Goal: Task Accomplishment & Management: Manage account settings

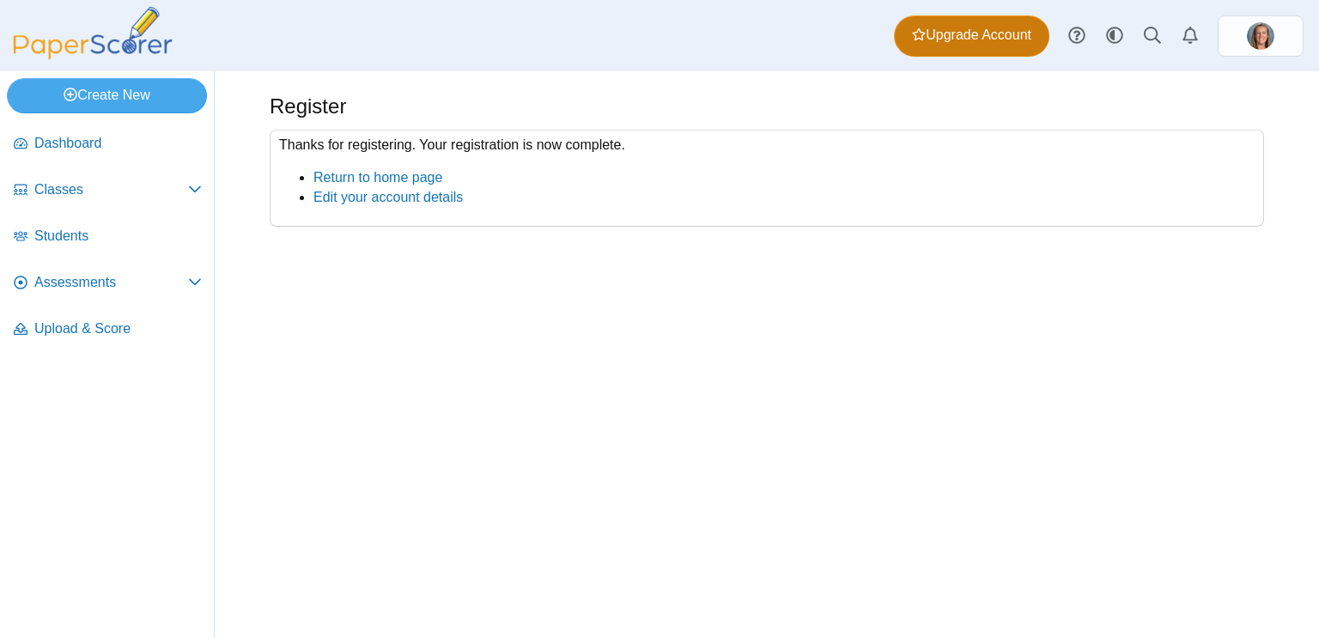
click at [903, 54] on link "Upgrade Account" at bounding box center [971, 35] width 155 height 41
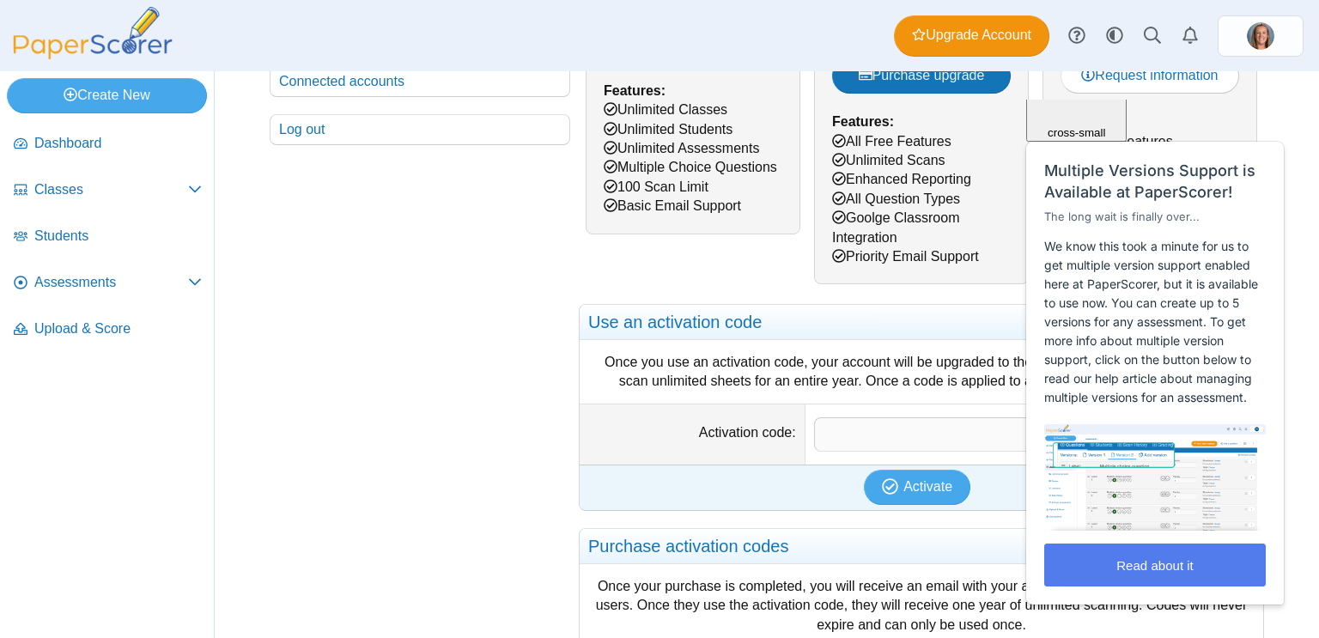
scroll to position [324, 0]
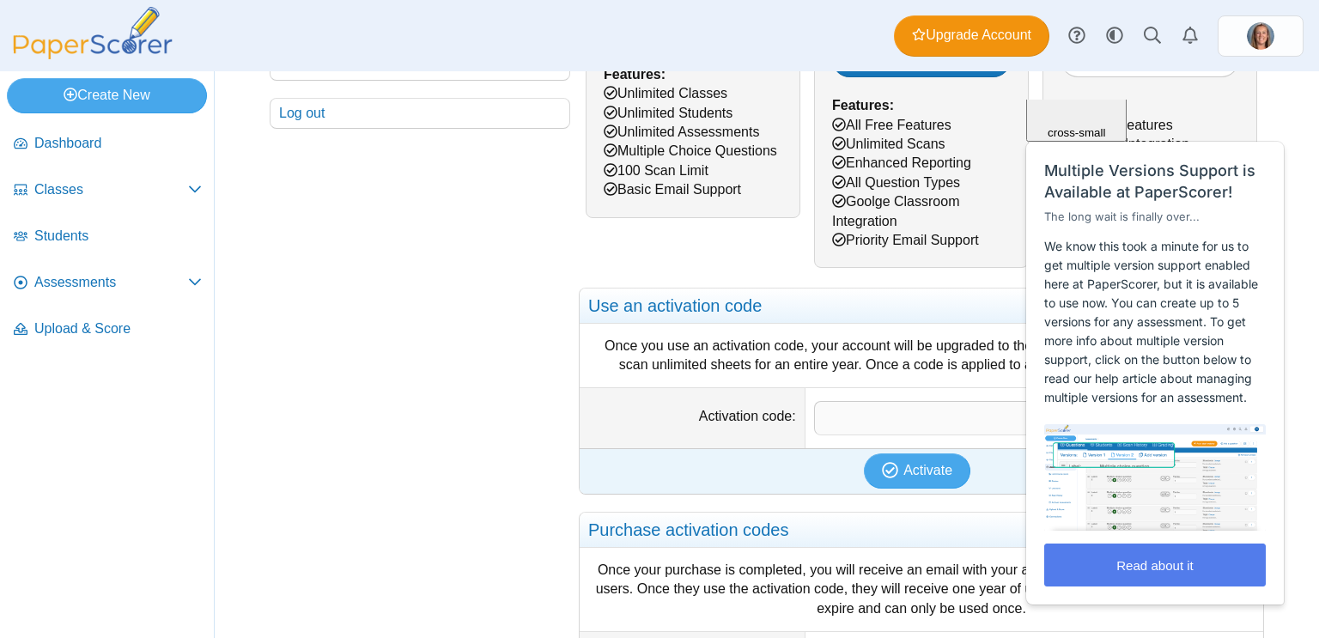
click at [1119, 127] on div "Close cross-small" at bounding box center [1076, 81] width 87 height 115
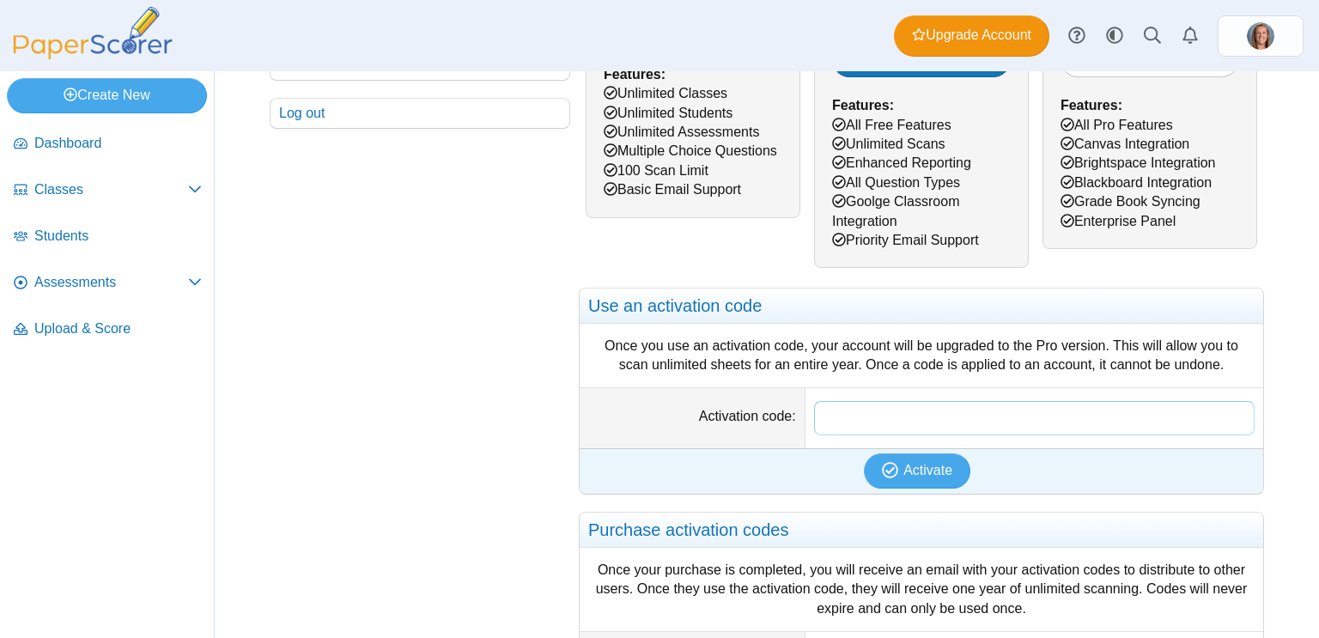
click at [894, 432] on input "Activation code" at bounding box center [1034, 418] width 440 height 34
paste input "**********"
type input "**********"
click at [902, 458] on button "Activate" at bounding box center [917, 470] width 106 height 34
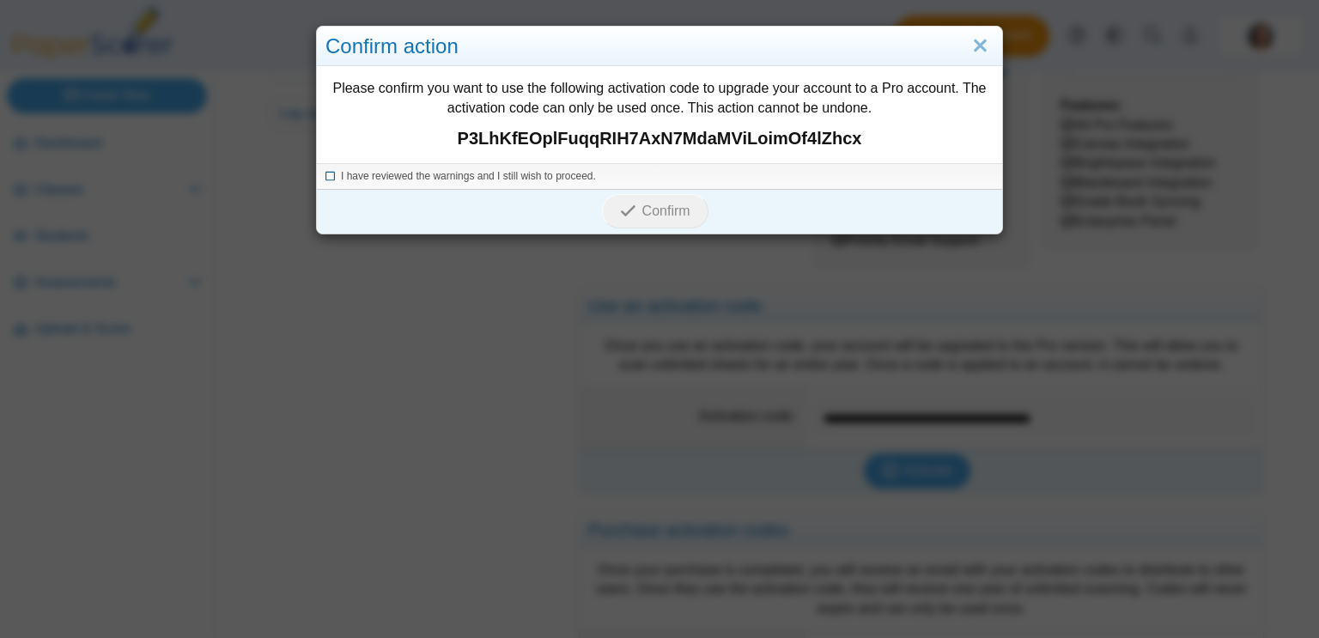
click at [326, 178] on icon at bounding box center [330, 173] width 10 height 9
click at [654, 221] on button "Confirm" at bounding box center [655, 211] width 106 height 34
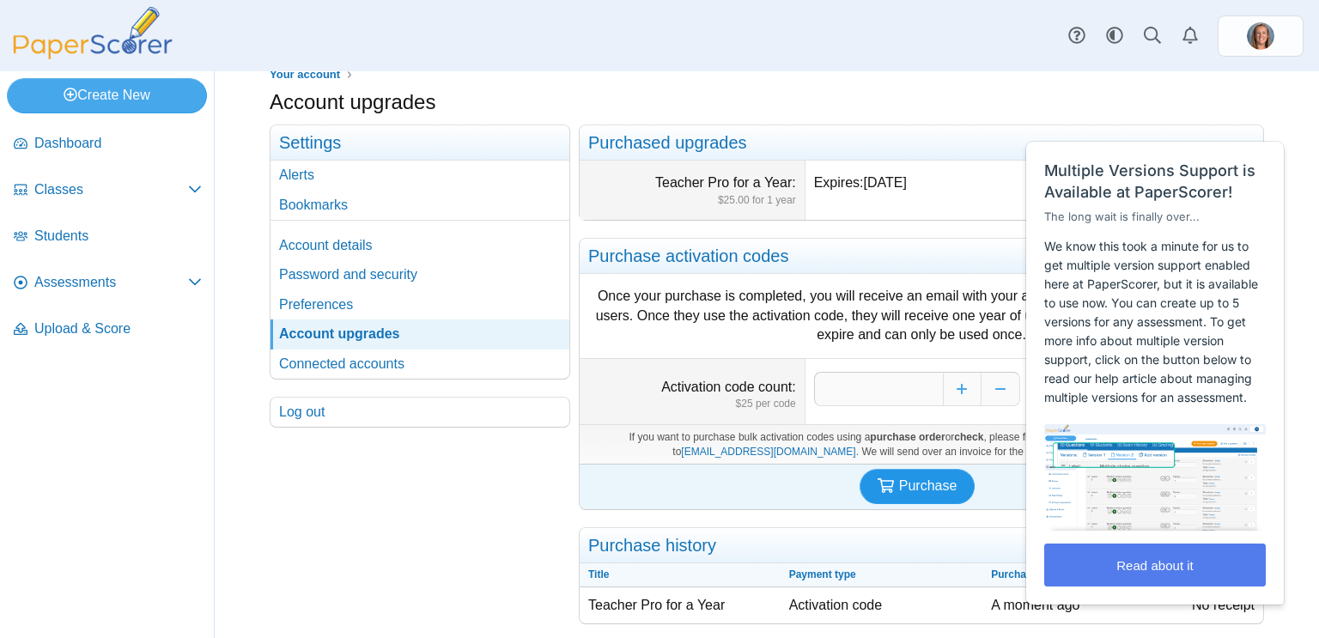
click at [907, 484] on span "Purchase" at bounding box center [928, 485] width 58 height 15
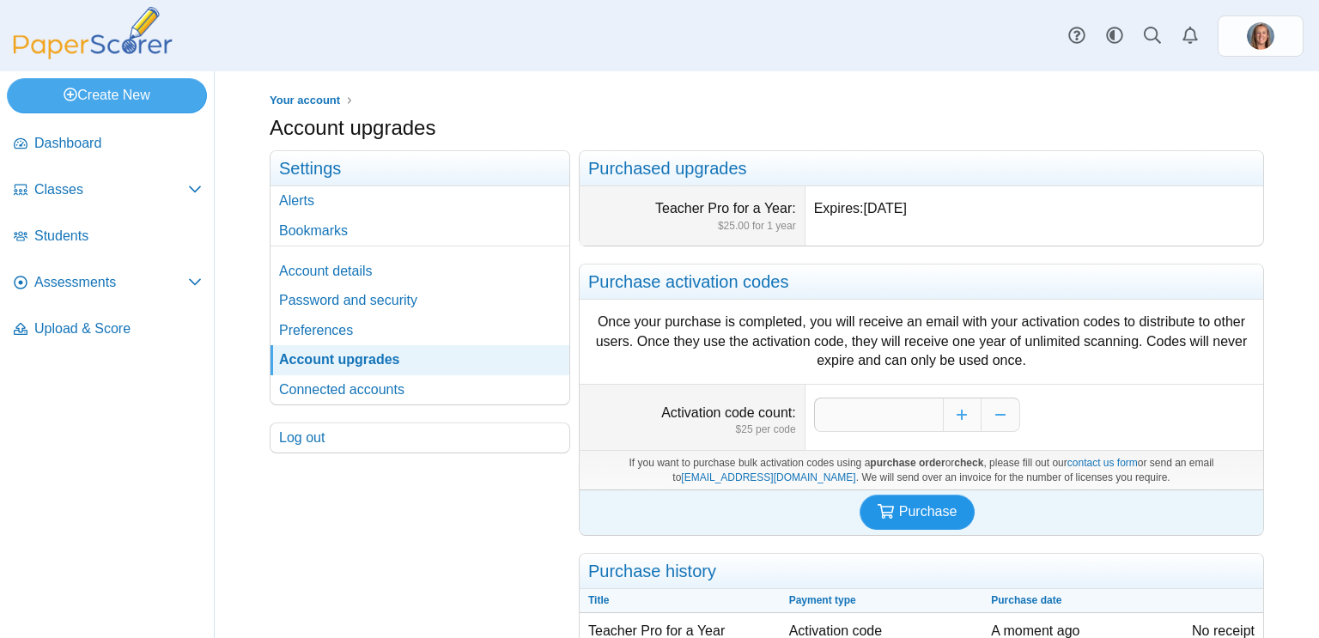
scroll to position [26, 0]
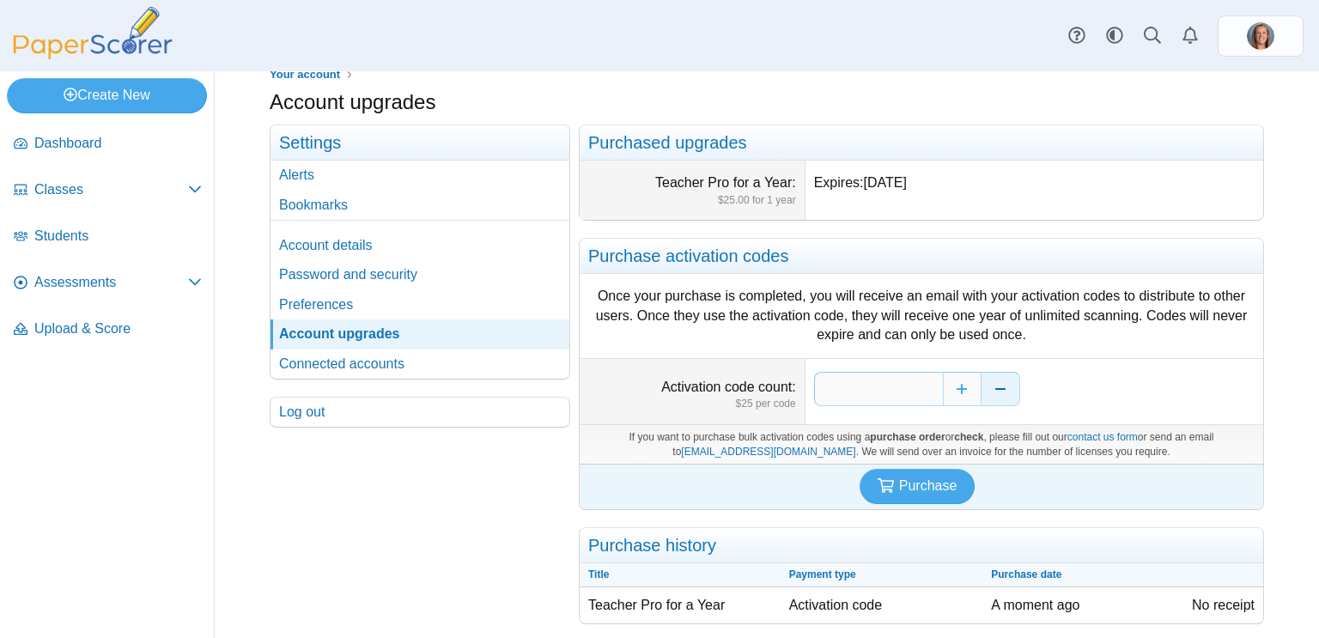
click at [1003, 391] on button "Decrease" at bounding box center [1000, 389] width 39 height 34
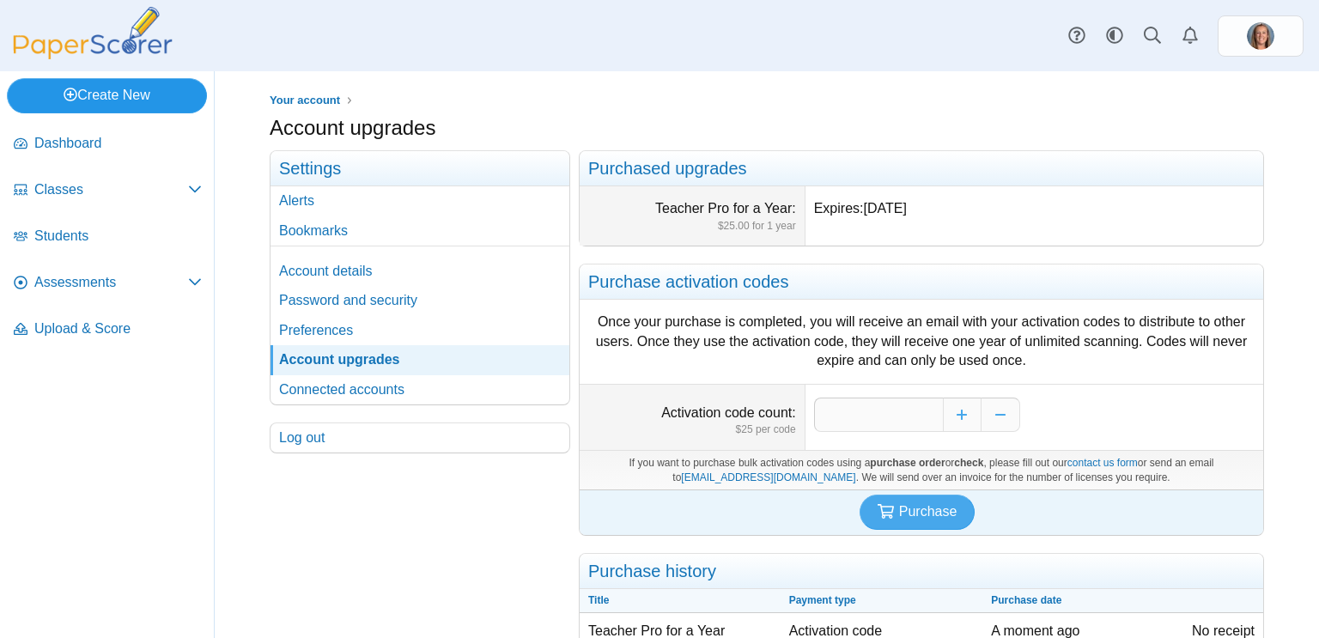
click at [99, 93] on link "Create New" at bounding box center [107, 95] width 200 height 34
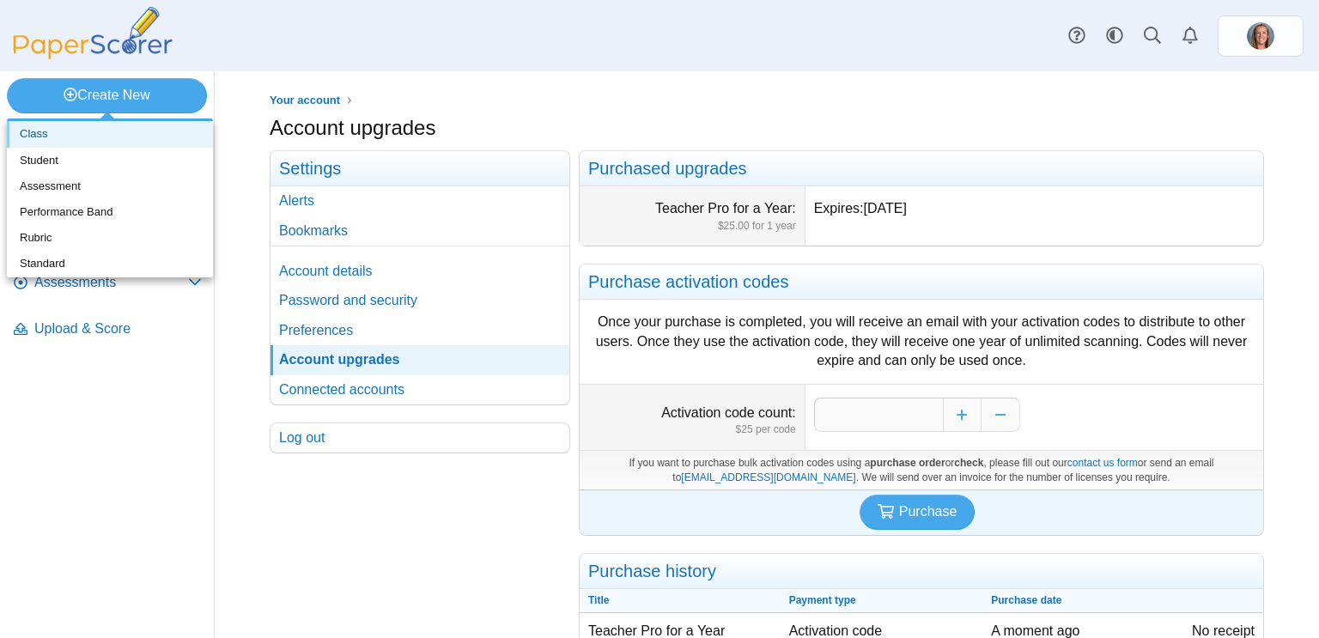
click at [41, 130] on link "Class" at bounding box center [110, 134] width 206 height 26
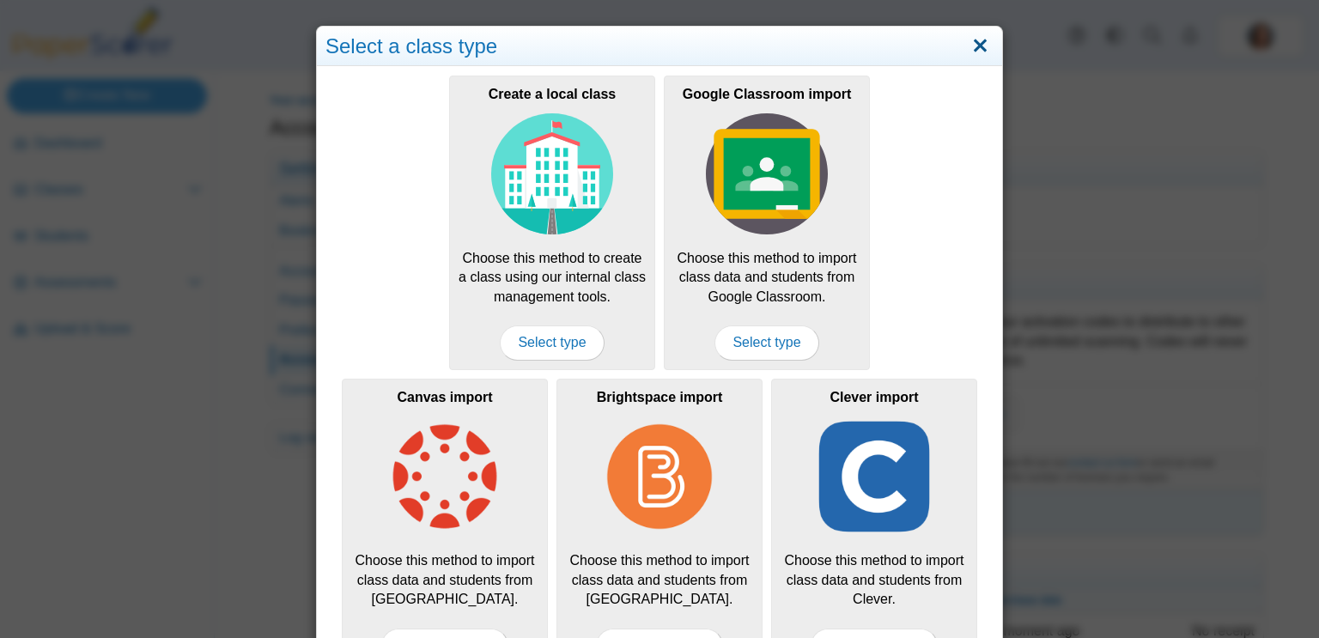
click at [986, 45] on link "Close" at bounding box center [980, 46] width 27 height 29
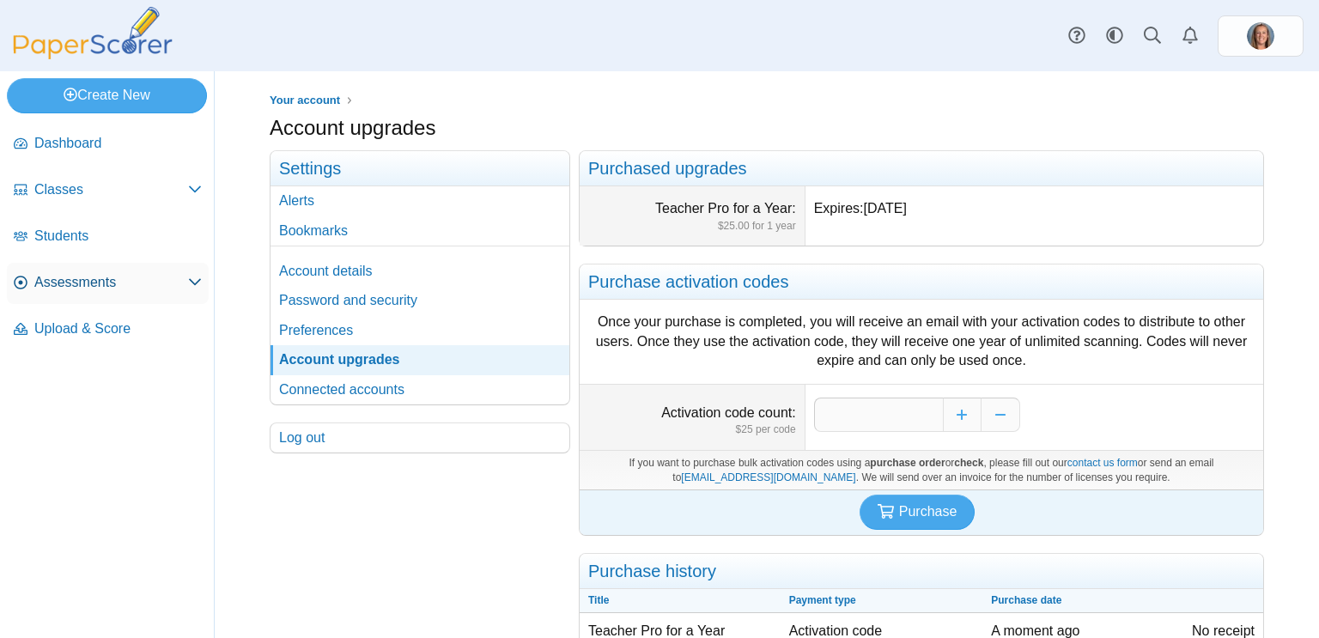
click at [108, 282] on span "Assessments" at bounding box center [111, 282] width 154 height 19
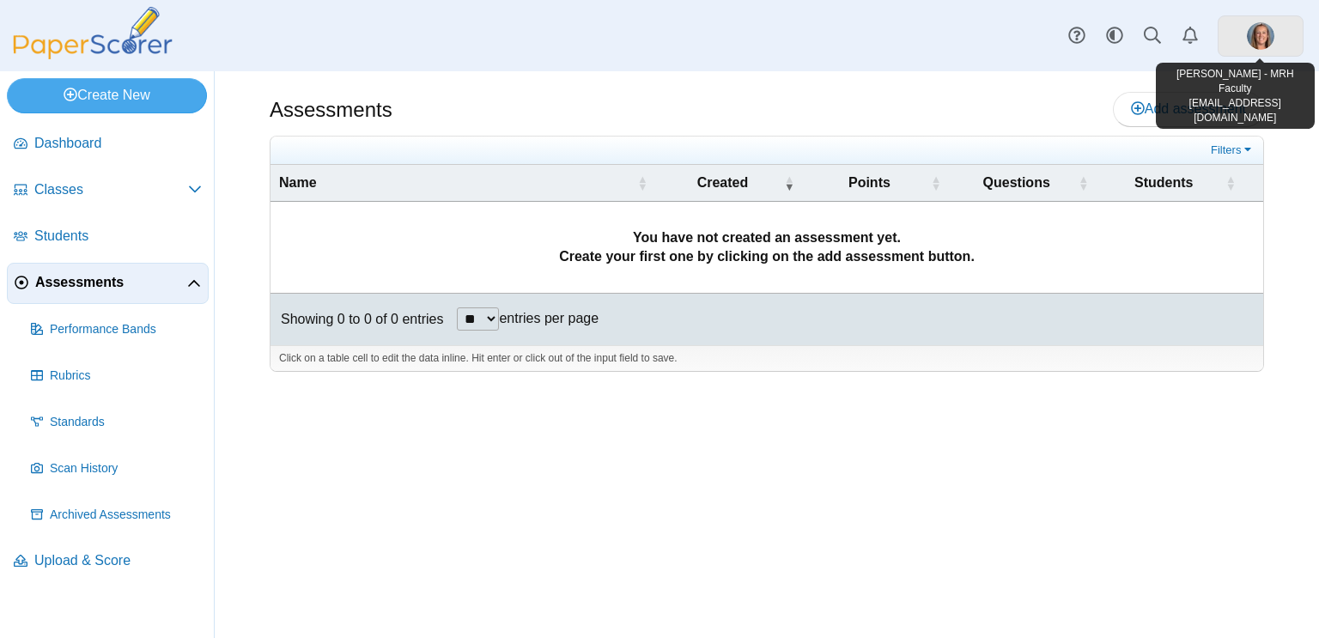
click at [1264, 41] on img at bounding box center [1259, 35] width 27 height 27
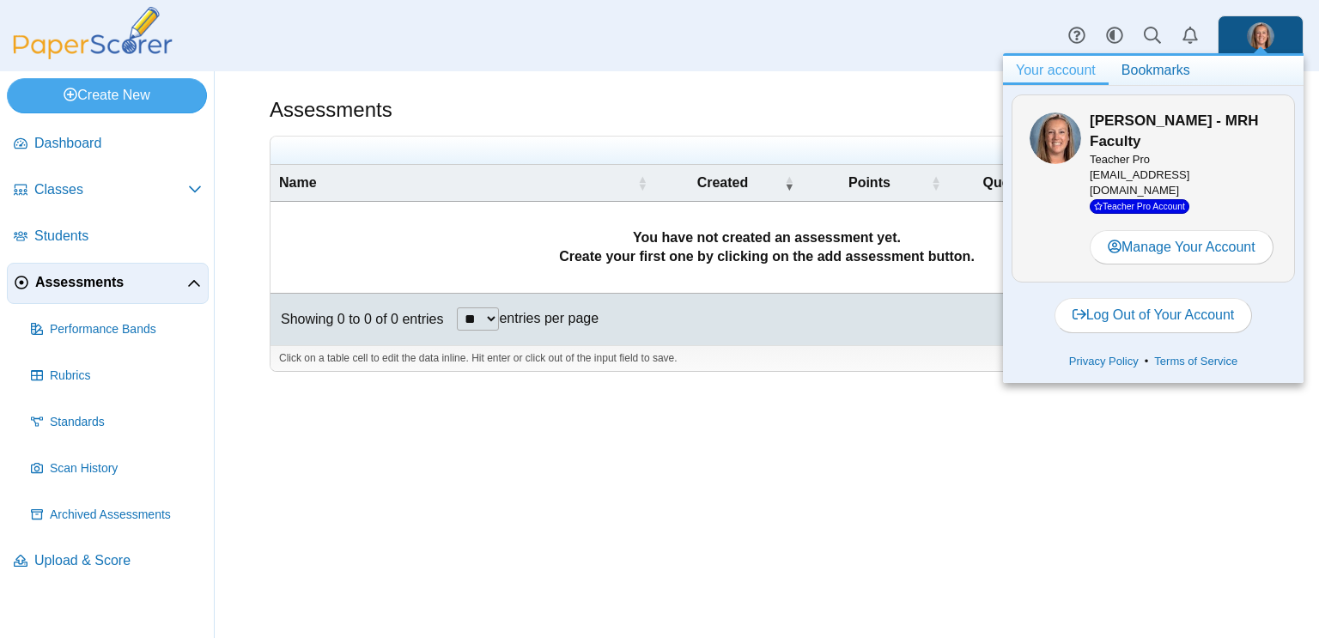
click at [1062, 76] on link "Your account" at bounding box center [1056, 70] width 106 height 29
click at [736, 506] on div "Assessments Add assessment **" at bounding box center [767, 354] width 1104 height 567
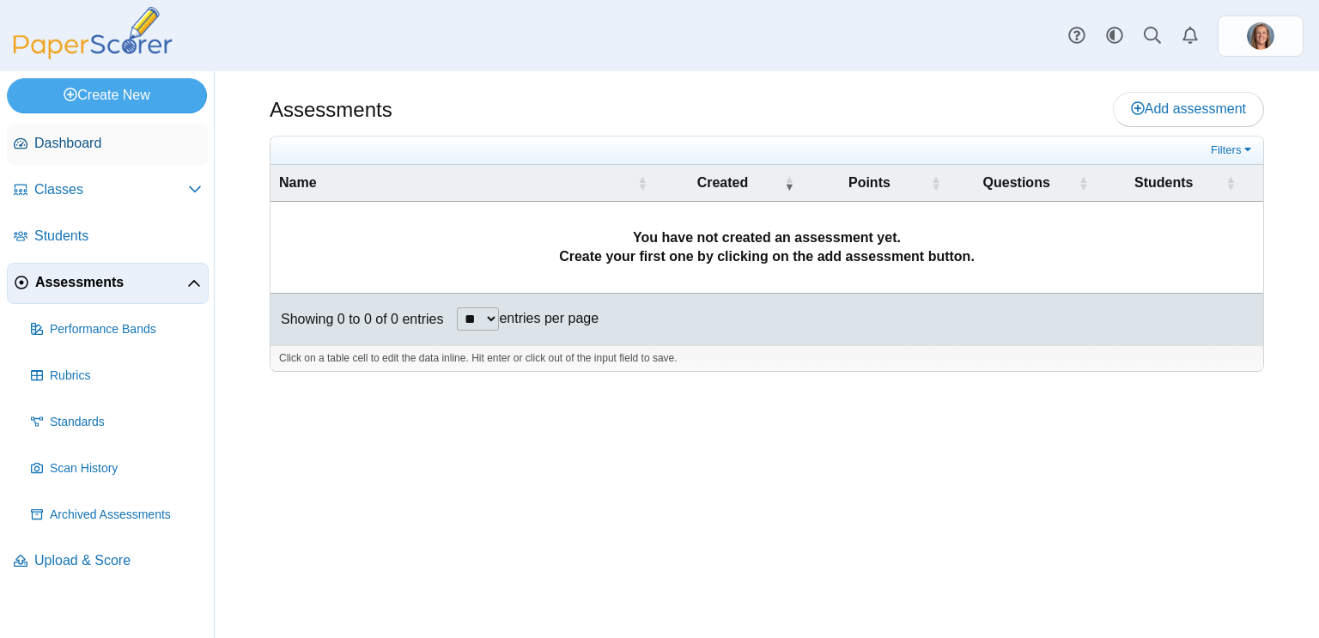
click at [134, 149] on span "Dashboard" at bounding box center [117, 143] width 167 height 19
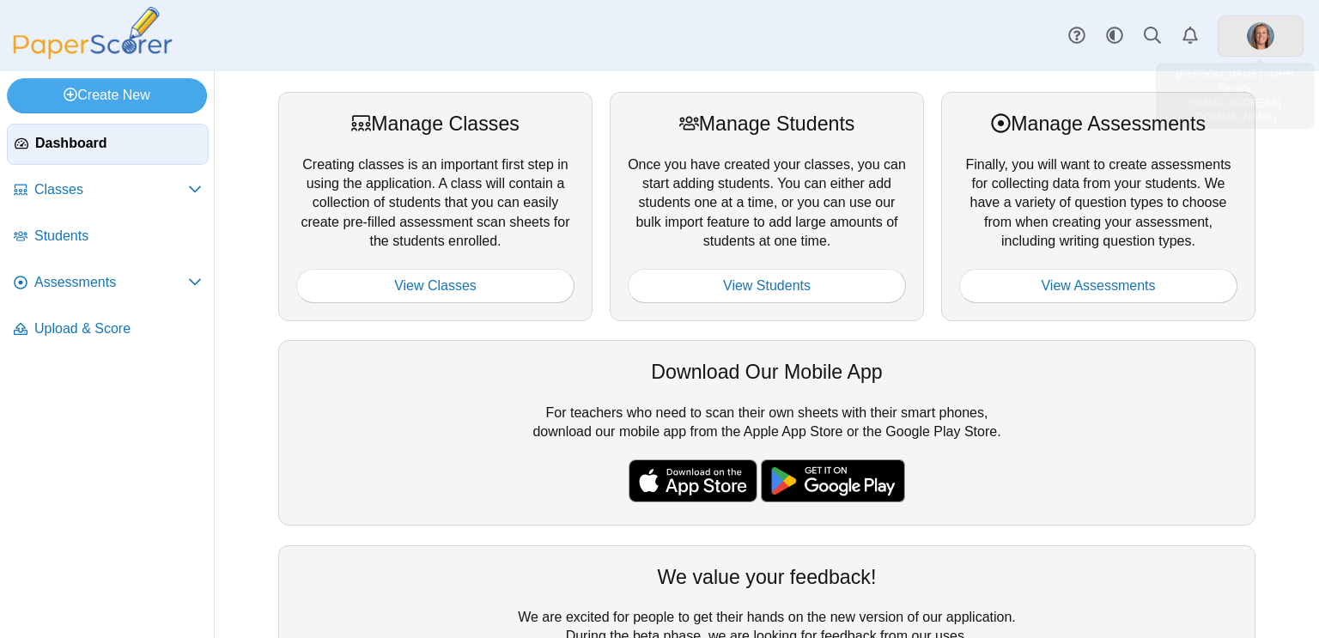
click at [1260, 34] on img at bounding box center [1259, 35] width 27 height 27
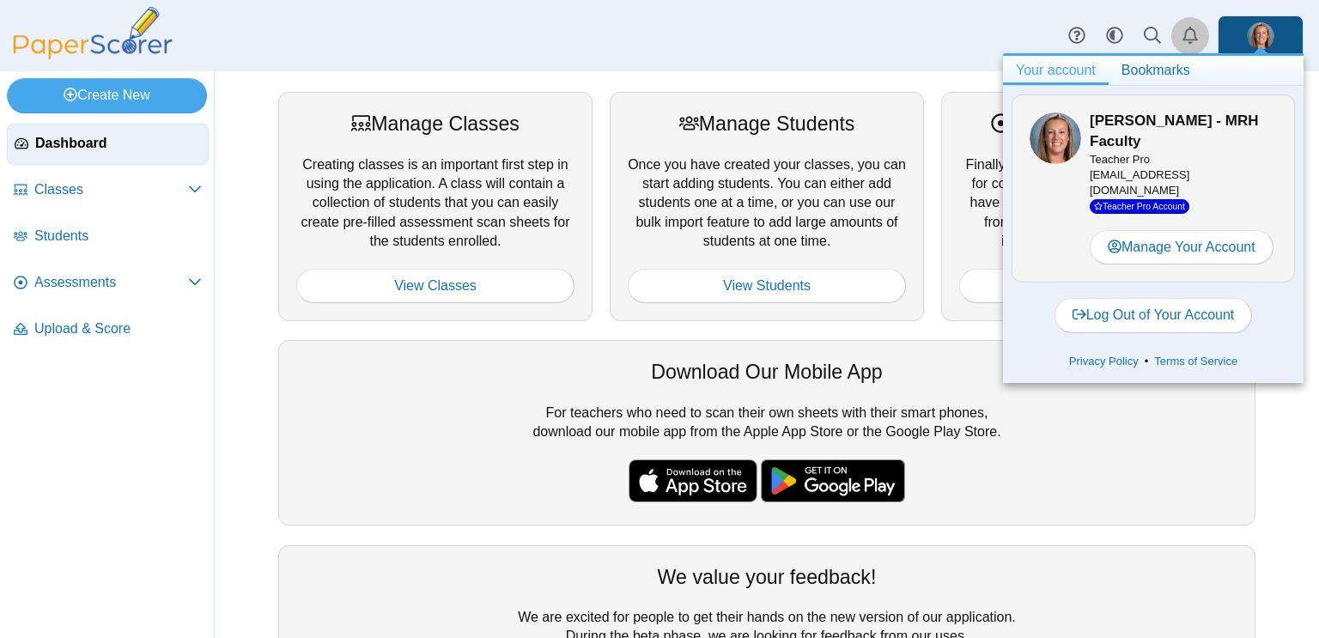
click at [1187, 37] on icon "Alerts" at bounding box center [1189, 35] width 17 height 17
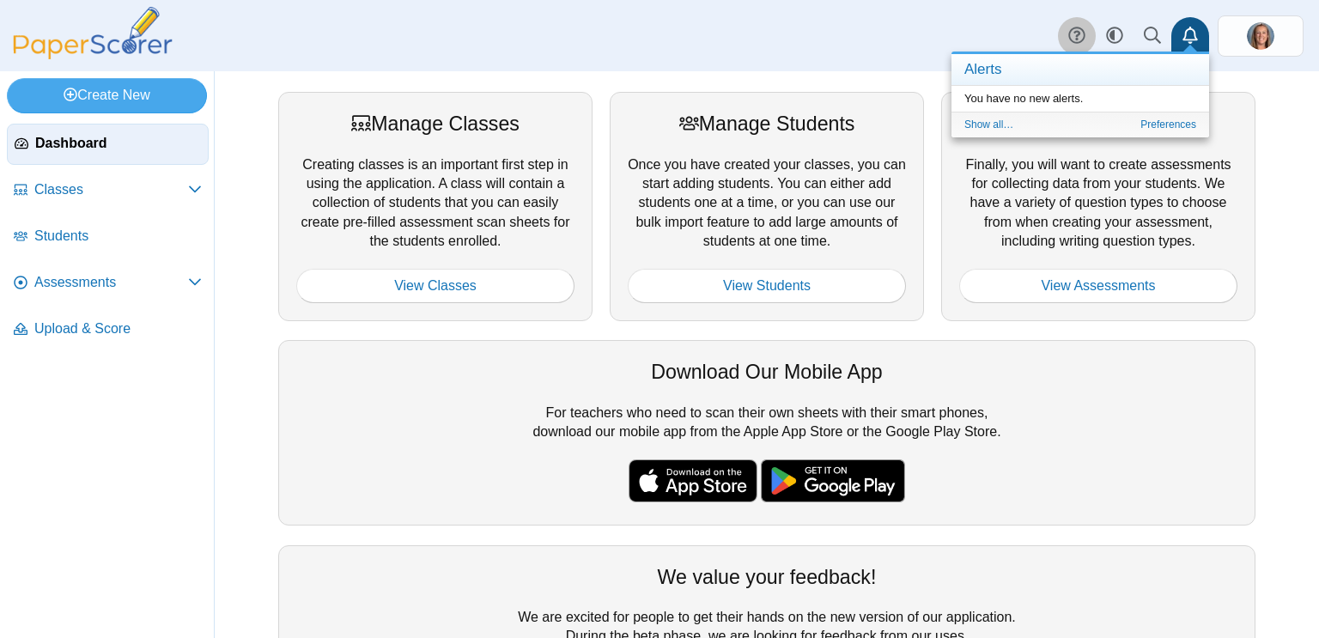
click at [1084, 34] on icon at bounding box center [1076, 35] width 17 height 17
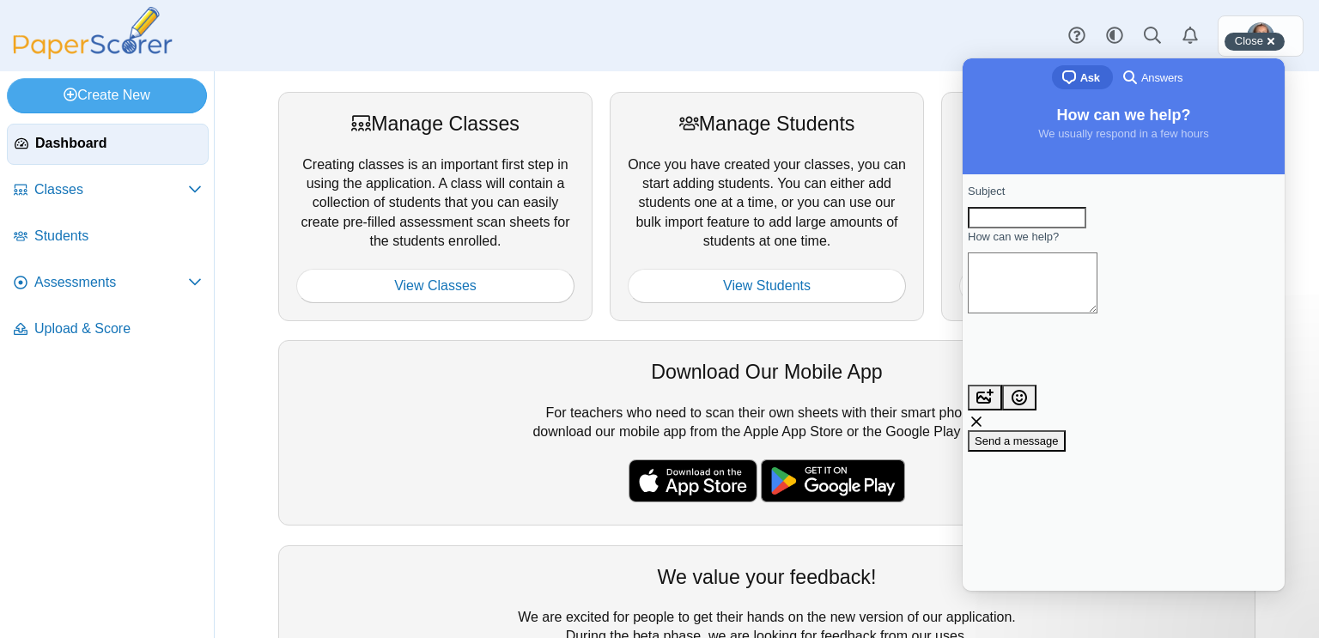
click at [1271, 42] on div "Close cross-small" at bounding box center [1254, 42] width 60 height 18
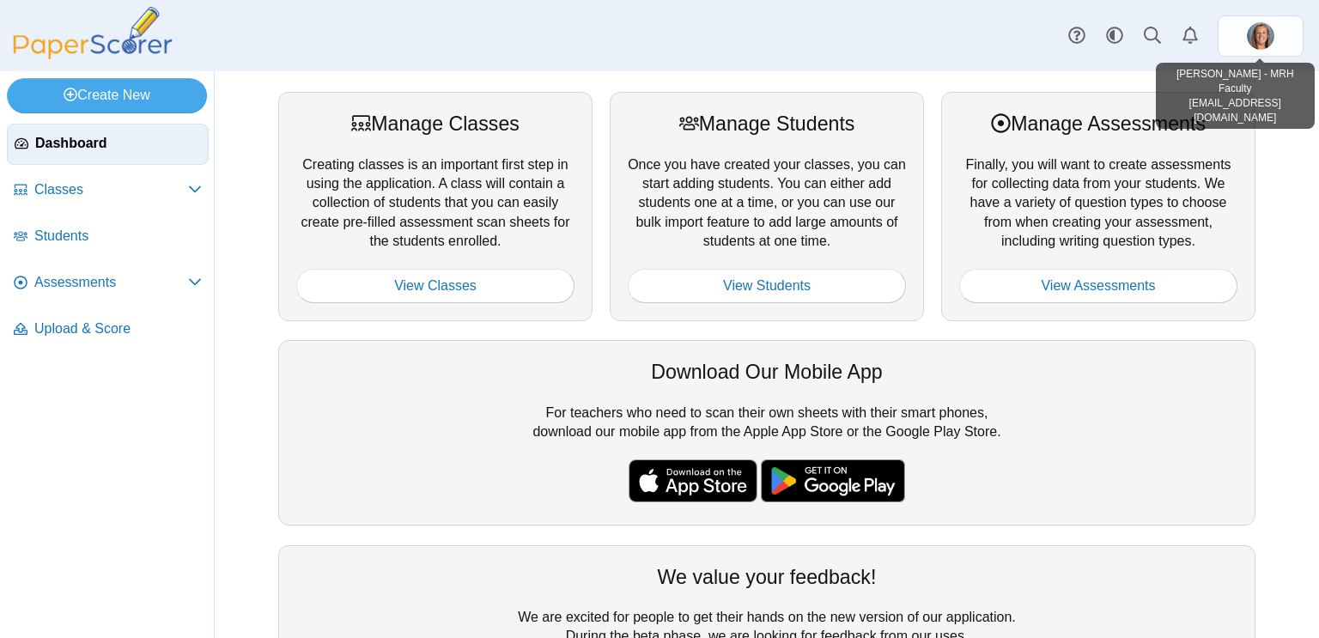
click at [1271, 42] on img at bounding box center [1259, 35] width 27 height 27
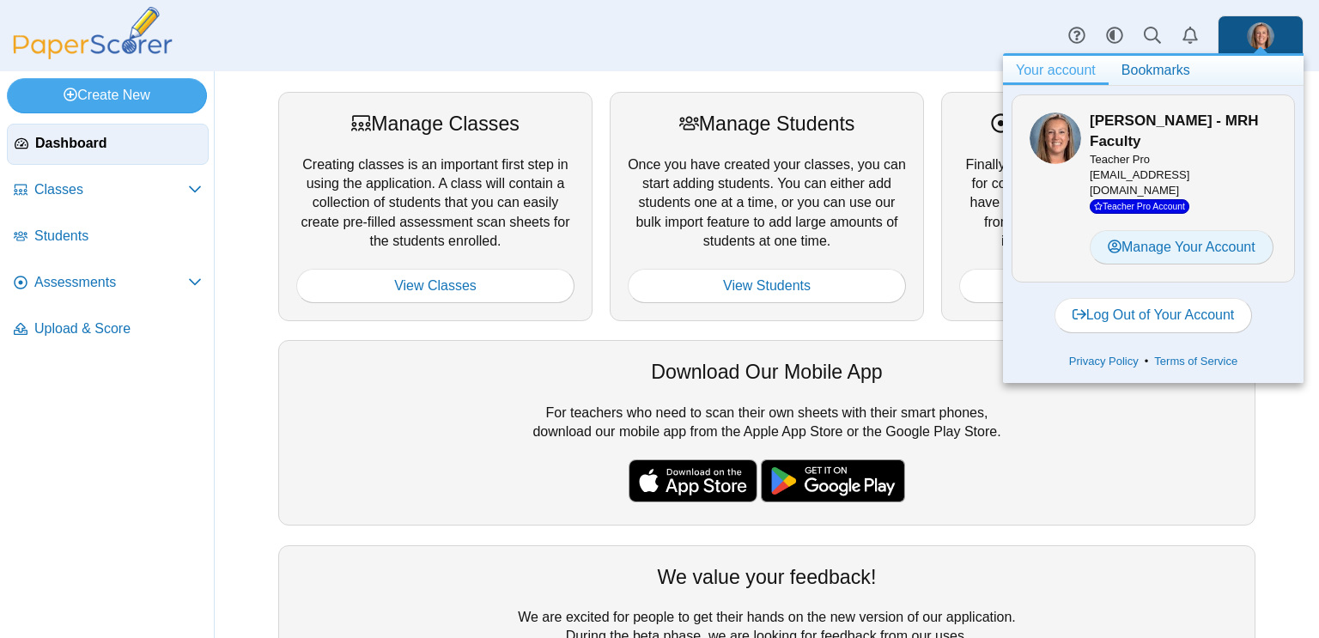
click at [1191, 239] on link "Manage Your Account" at bounding box center [1181, 247] width 184 height 34
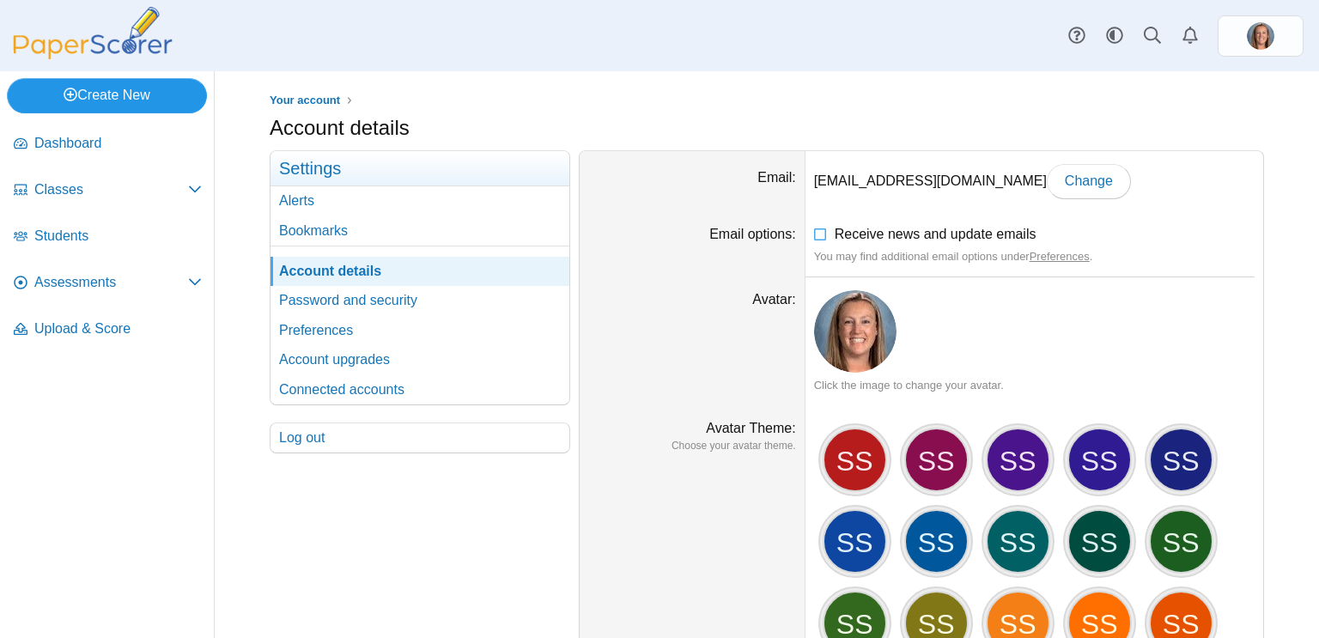
click at [126, 91] on link "Create New" at bounding box center [107, 95] width 200 height 34
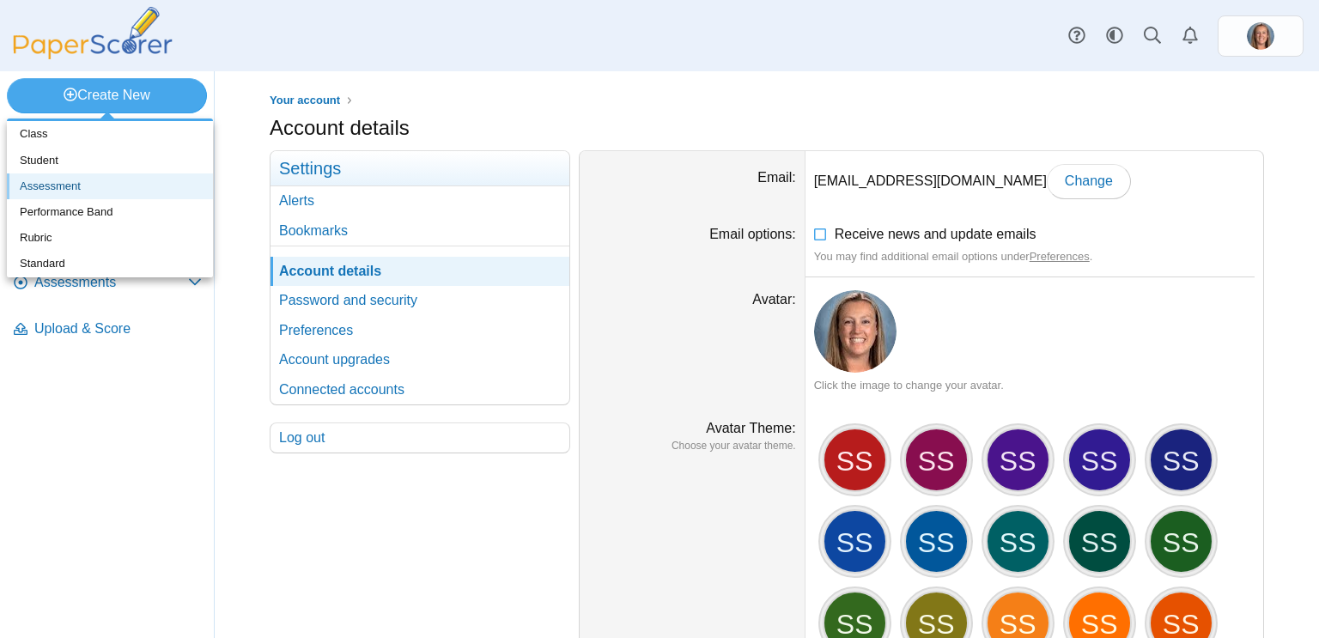
click at [56, 180] on link "Assessment" at bounding box center [110, 186] width 206 height 26
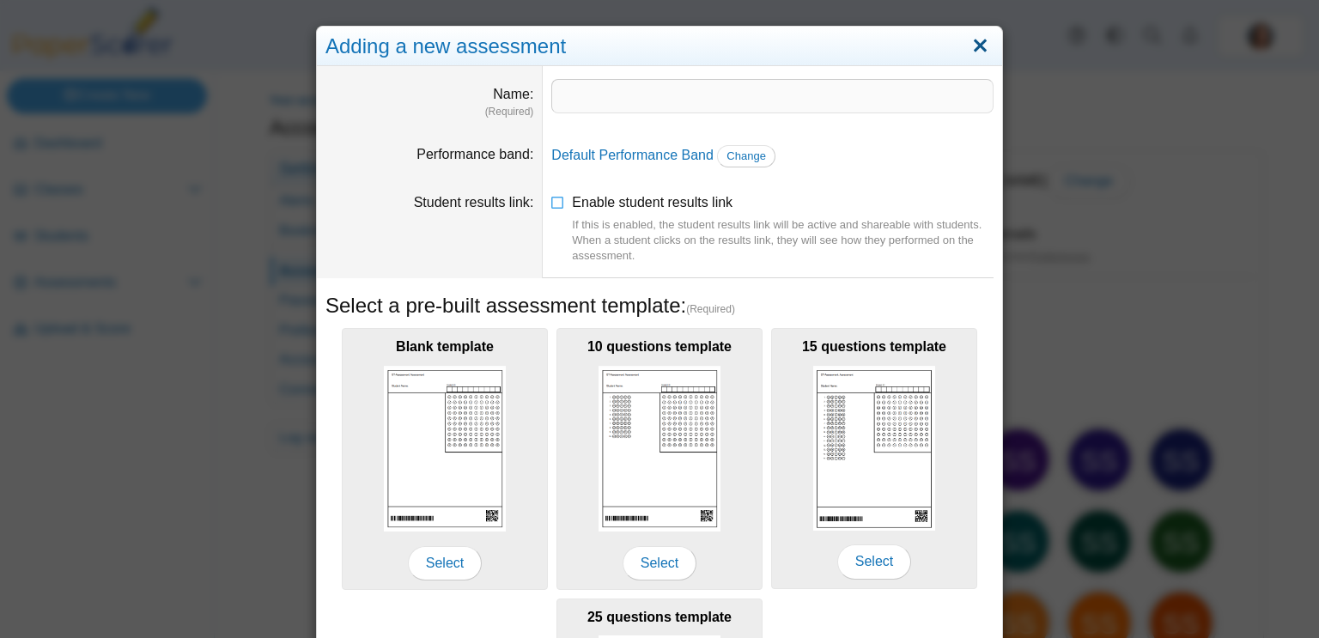
click at [977, 41] on link "Close" at bounding box center [980, 46] width 27 height 29
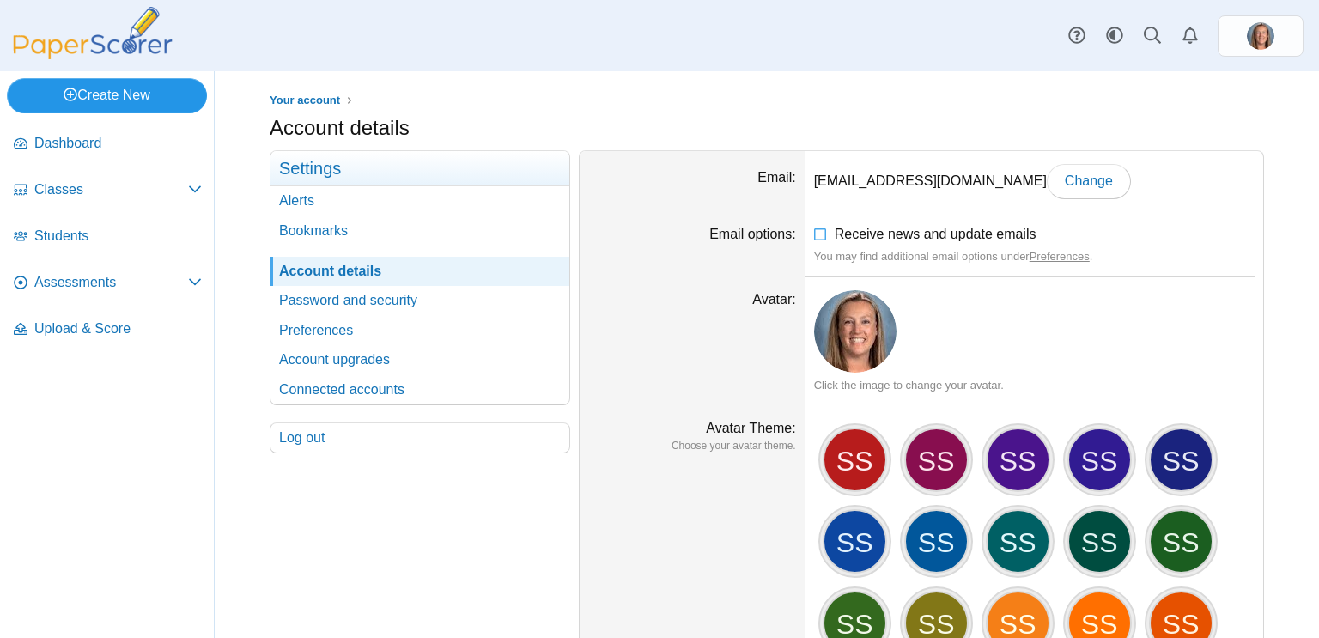
click at [169, 94] on link "Create New" at bounding box center [107, 95] width 200 height 34
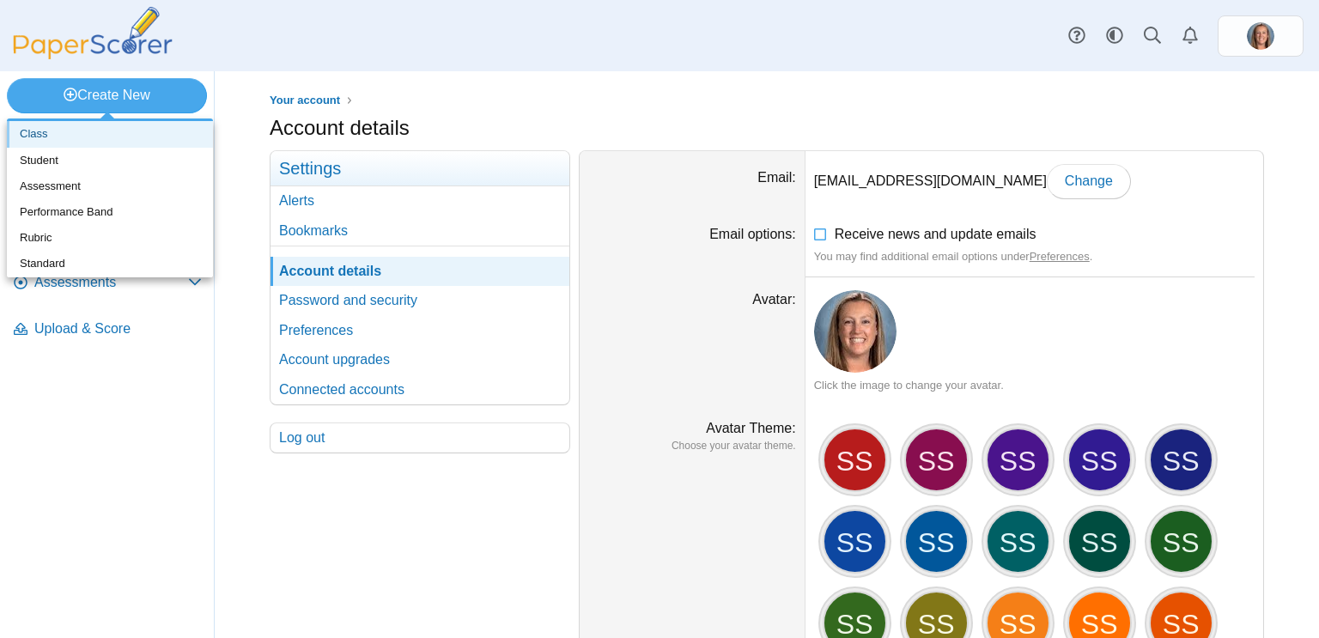
click at [101, 134] on link "Class" at bounding box center [110, 134] width 206 height 26
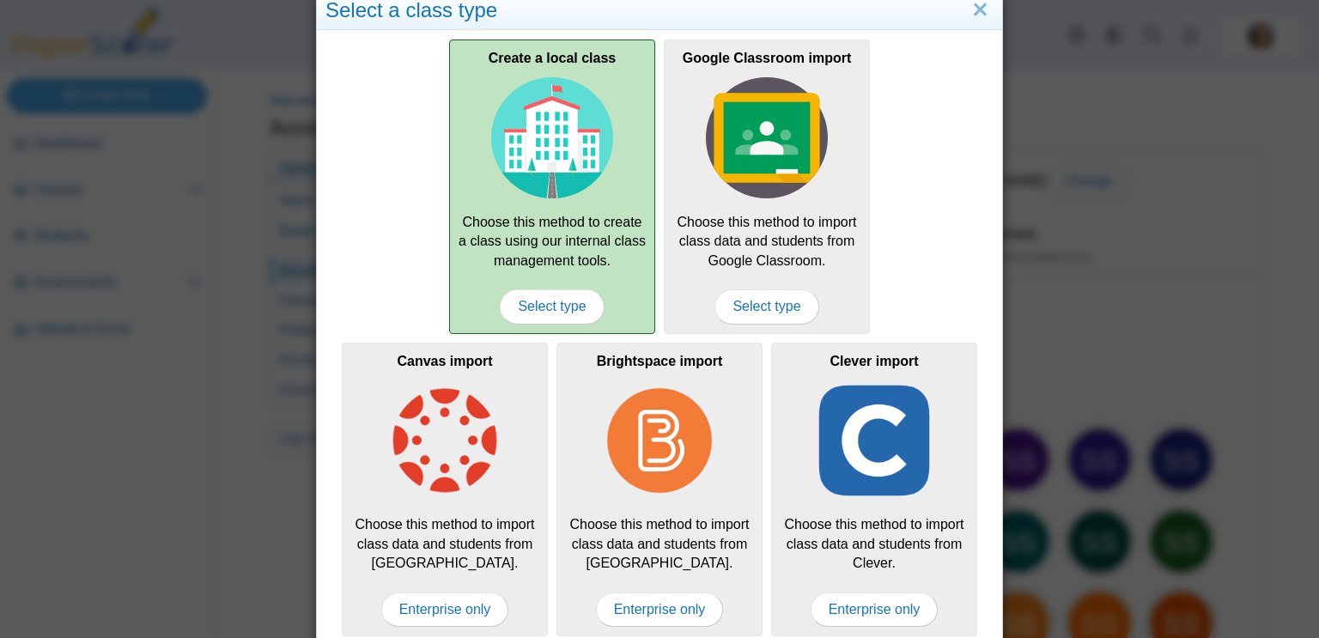
scroll to position [51, 0]
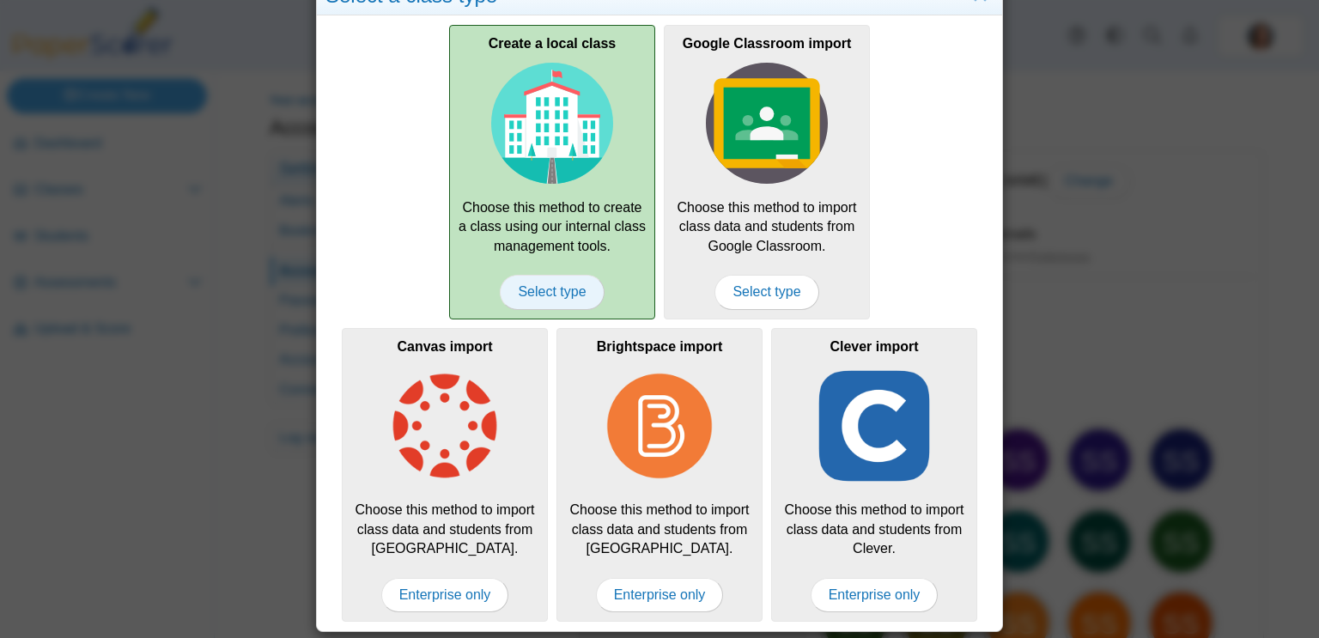
click at [561, 287] on span "Select type" at bounding box center [552, 292] width 104 height 34
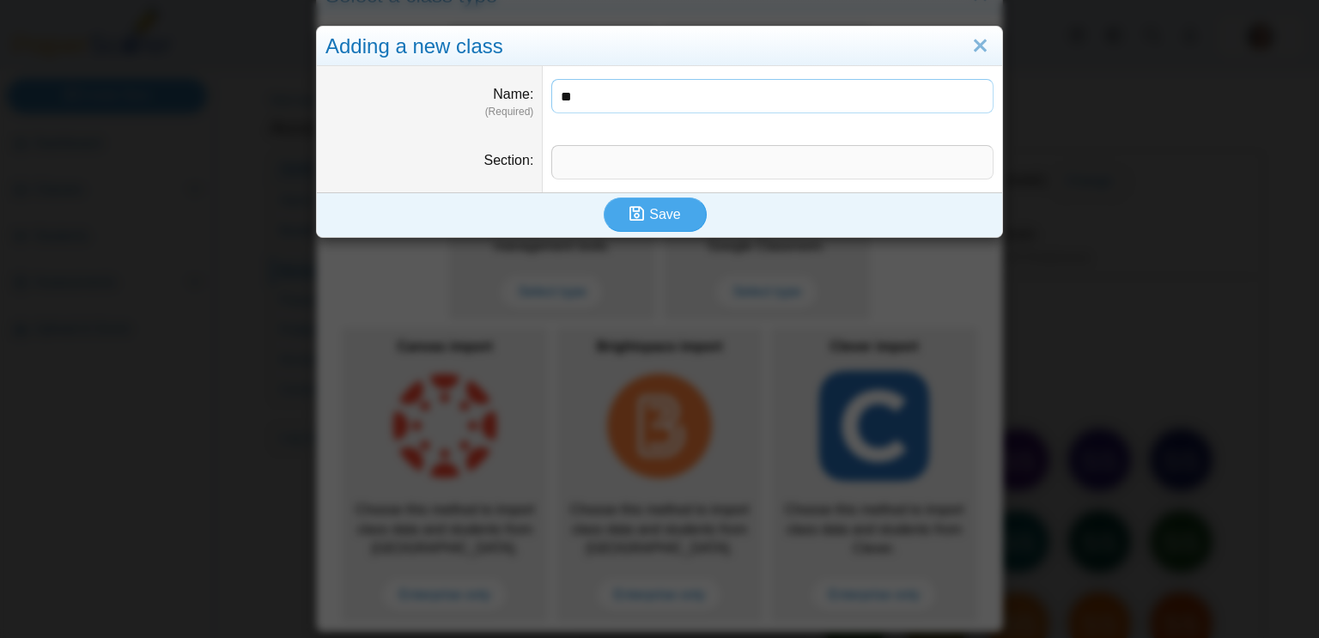
type input "*"
type input "**********"
type input "********"
click at [672, 202] on button "Save" at bounding box center [654, 214] width 103 height 34
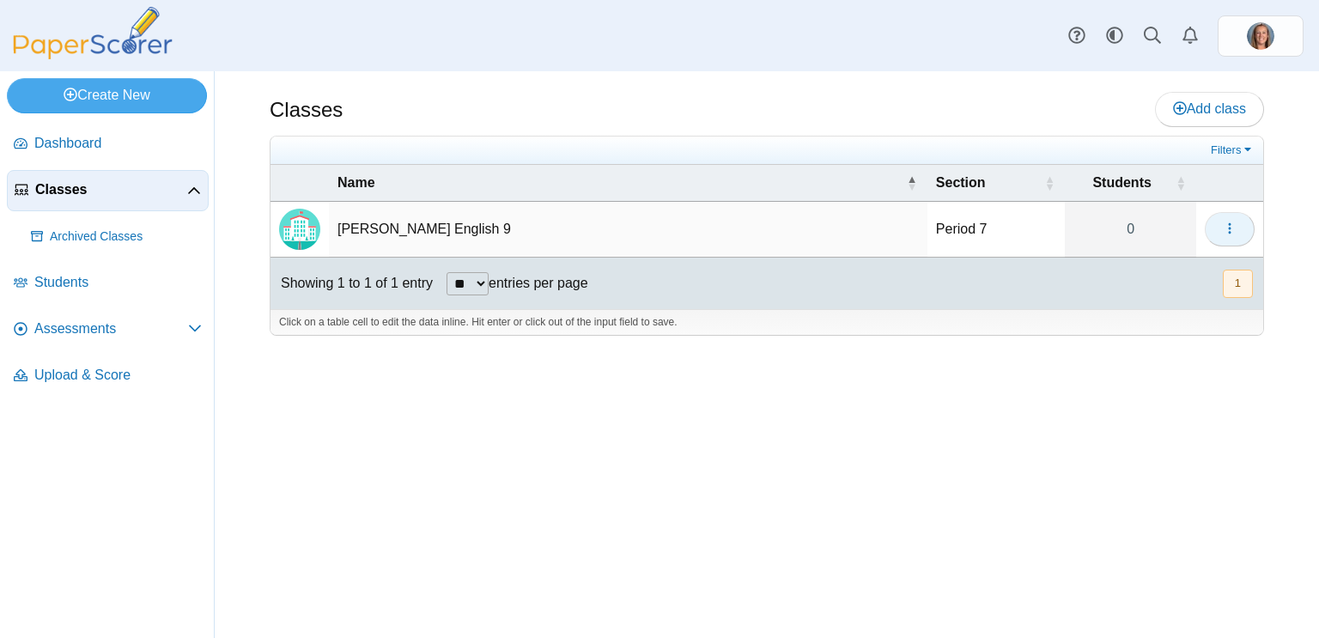
click at [1221, 239] on button "button" at bounding box center [1229, 229] width 50 height 34
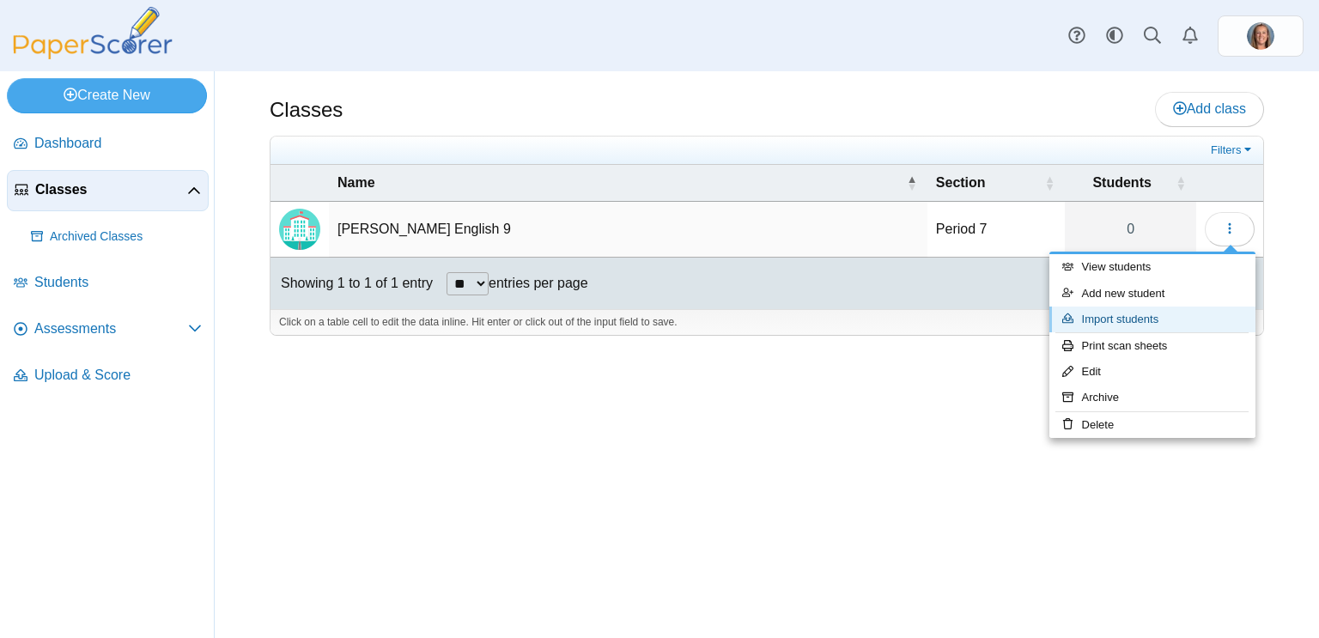
click at [1180, 315] on link "Import students" at bounding box center [1152, 319] width 206 height 26
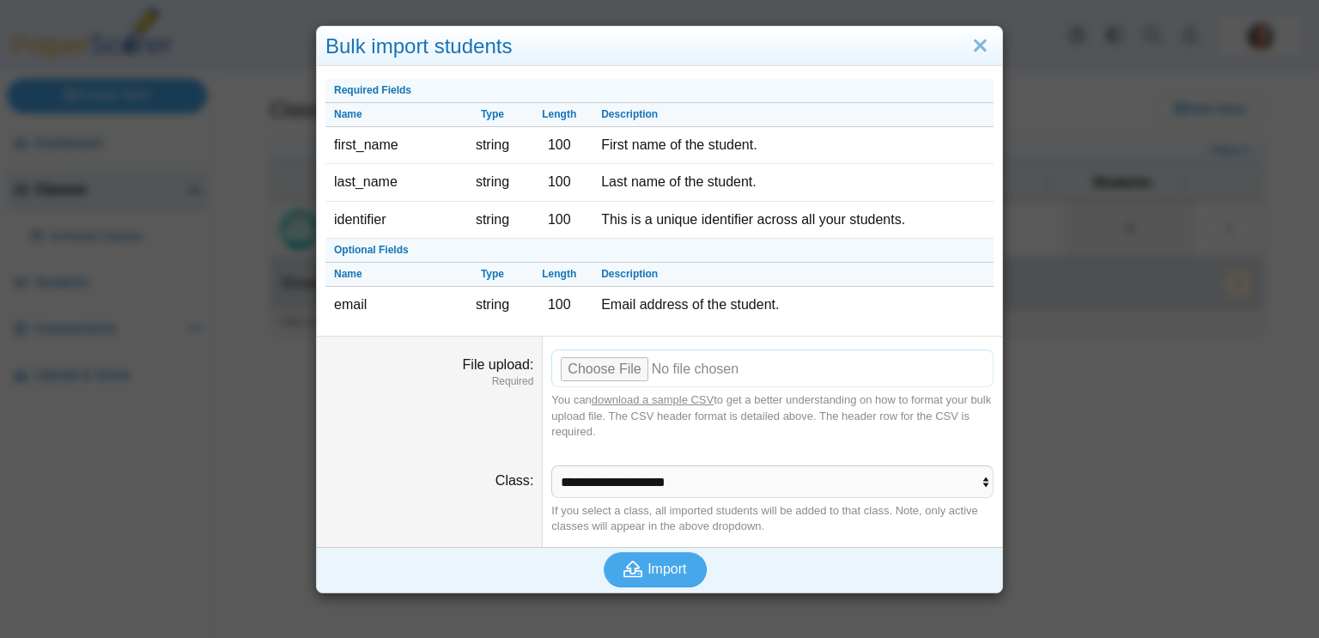
click at [613, 366] on input "File upload" at bounding box center [772, 368] width 442 height 38
click at [976, 42] on link "Close" at bounding box center [980, 46] width 27 height 29
